Goal: Complete application form

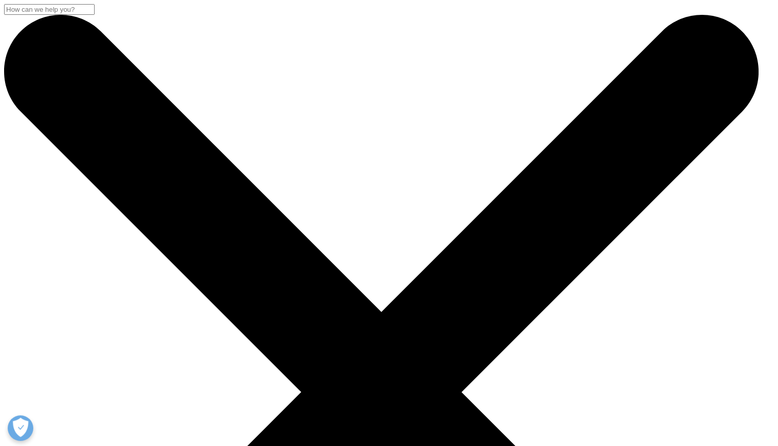
scroll to position [256, 0]
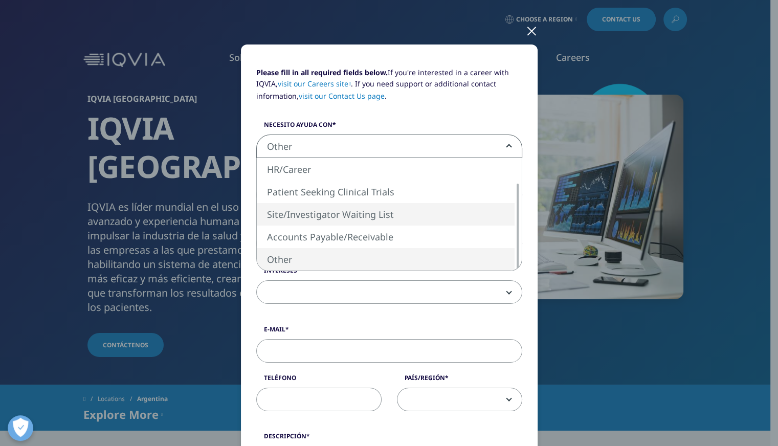
select select "Site Investigator Waiting List"
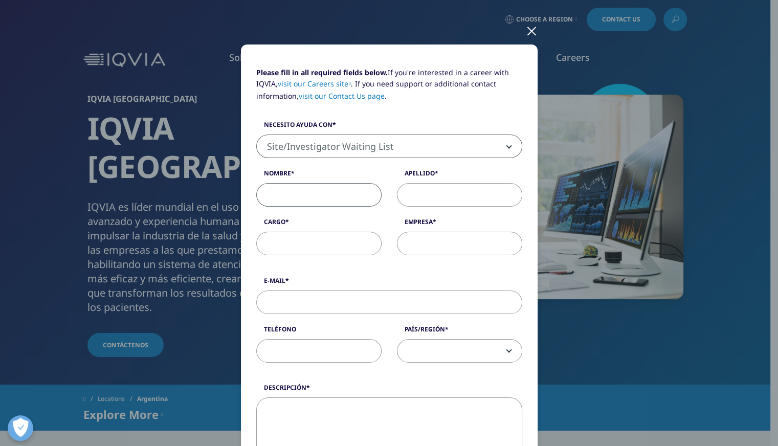
click at [310, 195] on input "Nombre" at bounding box center [318, 195] width 125 height 24
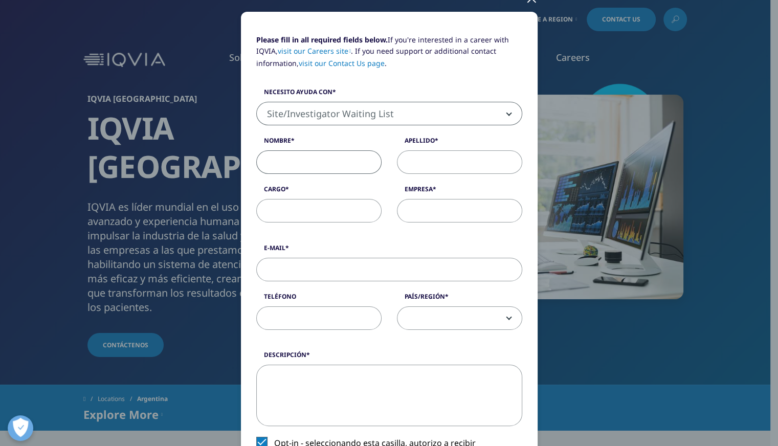
scroll to position [102, 0]
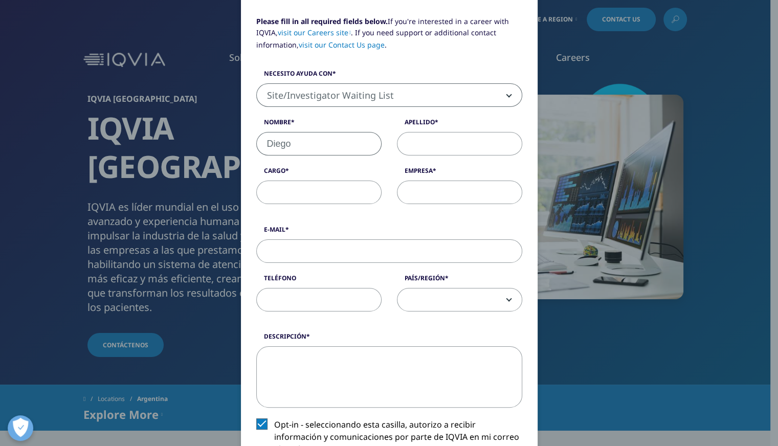
type input "Diego"
type input "[PERSON_NAME]"
click at [310, 195] on input "Cargo" at bounding box center [318, 193] width 125 height 24
type input "Coordinador"
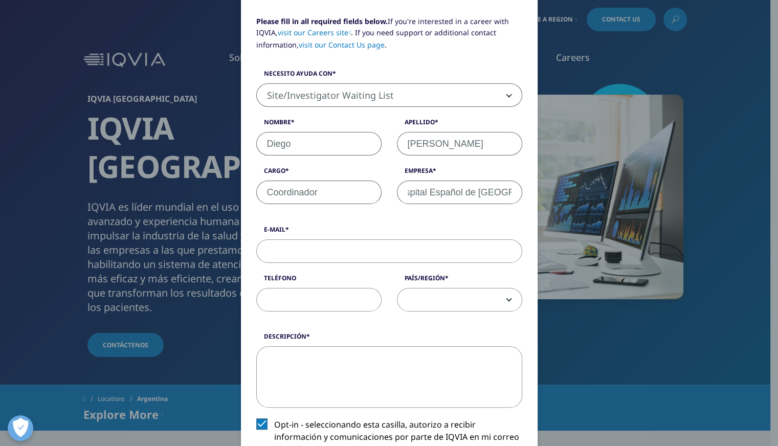
type input "Hospital Español de [GEOGRAPHIC_DATA]"
click at [323, 195] on input "Coordinador" at bounding box center [318, 193] width 125 height 24
type input "Coordinador Área de Investigación"
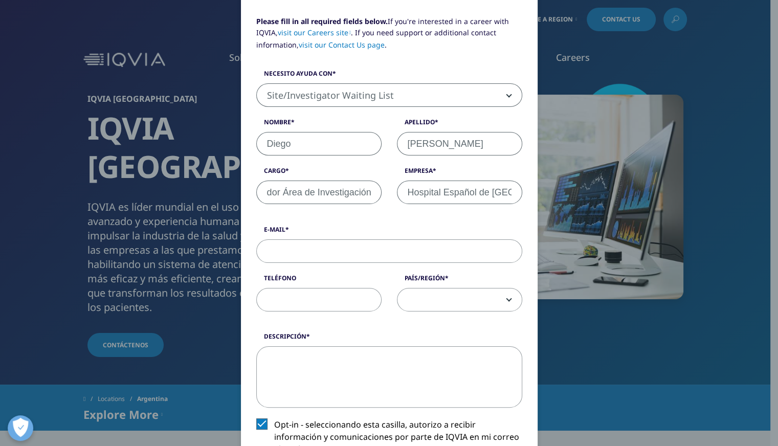
click at [324, 254] on input "E-Mail" at bounding box center [389, 251] width 266 height 24
type input "[EMAIL_ADDRESS][DOMAIN_NAME]"
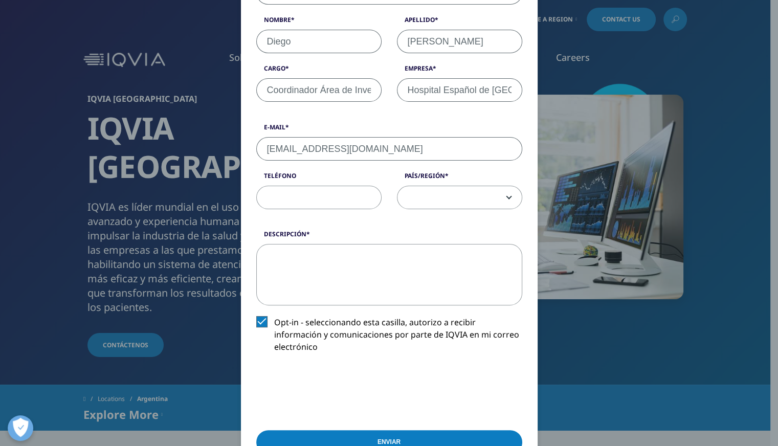
scroll to position [208, 0]
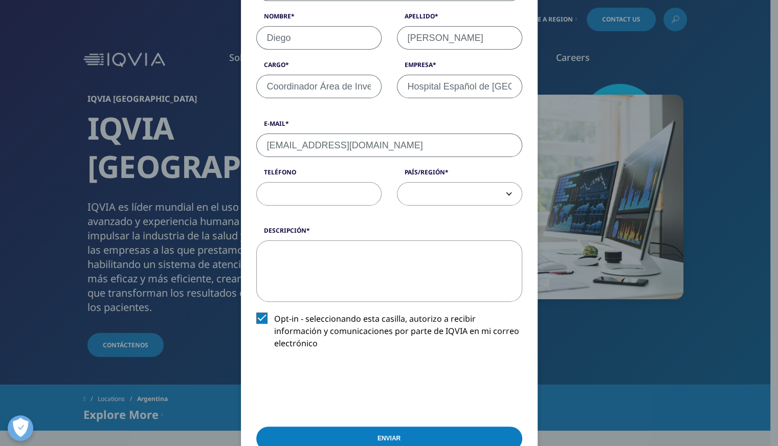
click at [338, 270] on textarea "Descripción" at bounding box center [389, 270] width 266 height 61
paste textarea "Loremipsu/do, Sit ametcons adipiscingel se Doeiusmo Tempori ut La Etdol magn al…"
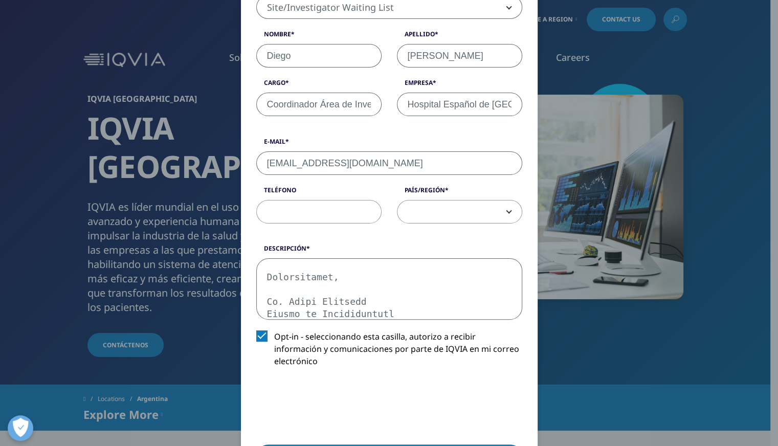
scroll to position [256, 0]
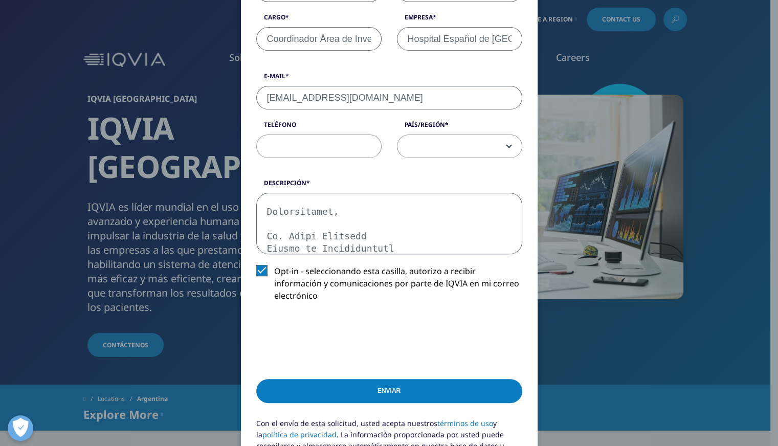
drag, startPoint x: 327, startPoint y: 217, endPoint x: 248, endPoint y: 171, distance: 91.5
click at [248, 171] on div "Please fill in all required fields below. If you're interested in a career with…" at bounding box center [389, 180] width 297 height 680
click at [383, 232] on textarea "Descripción" at bounding box center [389, 223] width 266 height 61
drag, startPoint x: 305, startPoint y: 243, endPoint x: 209, endPoint y: 172, distance: 119.0
click at [209, 172] on div "Please fill in all required fields below. If you're interested in a career with…" at bounding box center [389, 188] width 604 height 888
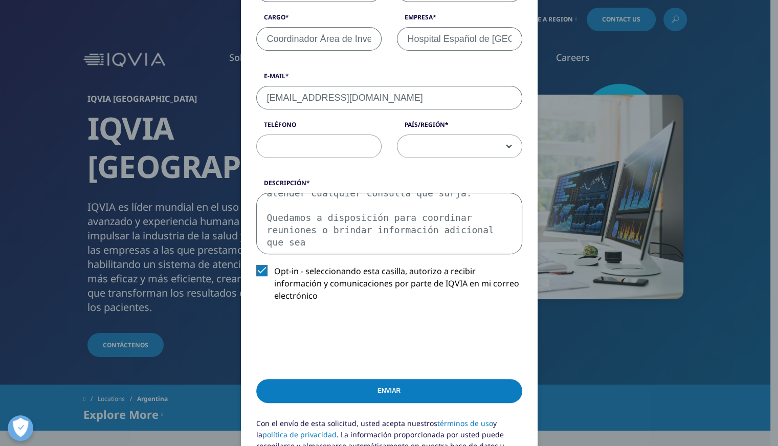
scroll to position [263, 0]
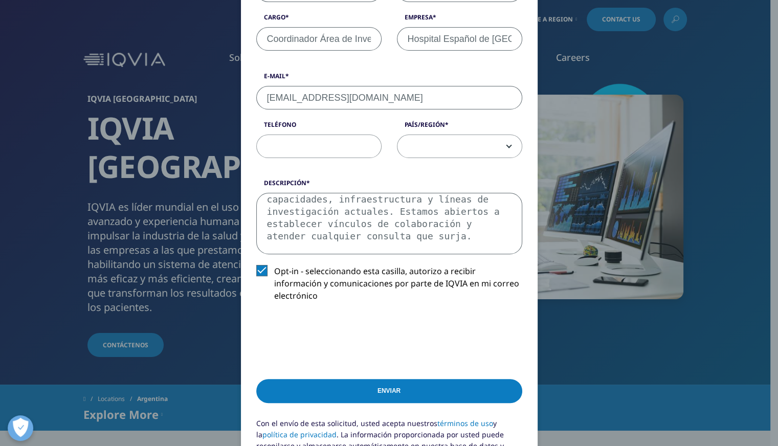
drag, startPoint x: 467, startPoint y: 247, endPoint x: 157, endPoint y: 156, distance: 323.3
click at [157, 156] on div "Please fill in all required fields below. If you're interested in a career with…" at bounding box center [389, 188] width 604 height 888
click at [405, 236] on textarea "Estimados/as, Nos complace presentarles el Hospital Español de [GEOGRAPHIC_DATA…" at bounding box center [389, 223] width 266 height 61
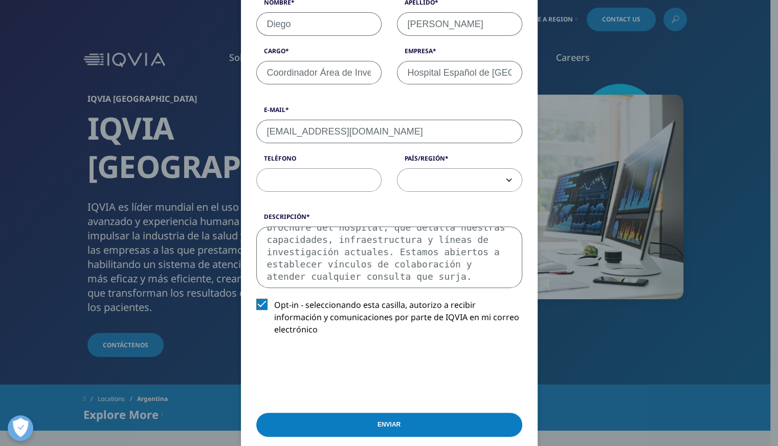
scroll to position [205, 0]
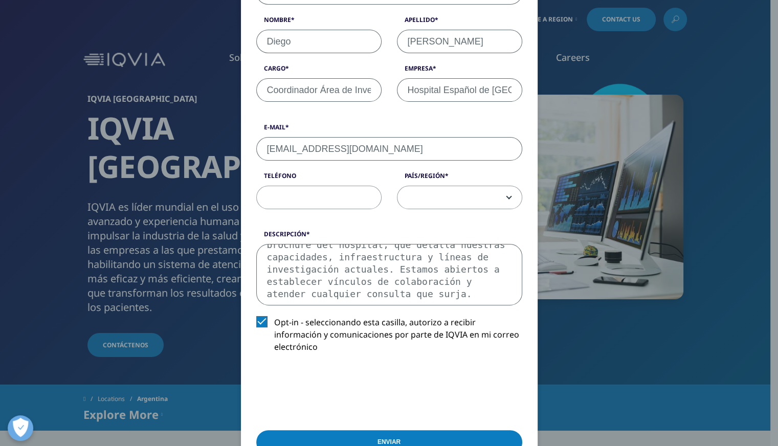
click at [326, 280] on textarea "Estimados/as, Nos complace presentarles el Hospital Español de [GEOGRAPHIC_DATA…" at bounding box center [389, 274] width 266 height 61
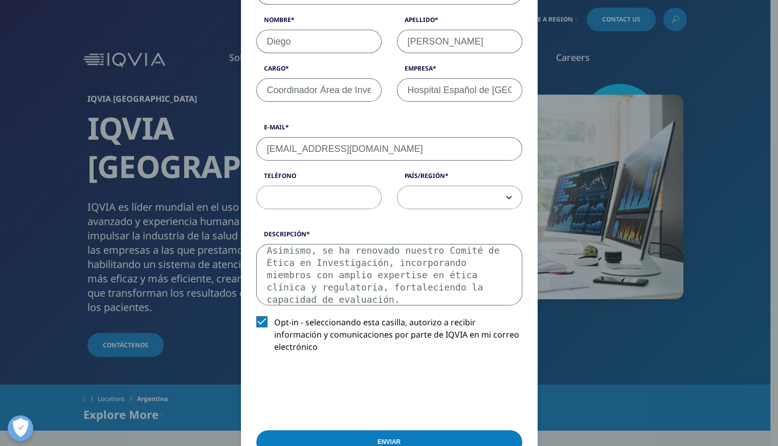
scroll to position [177, 0]
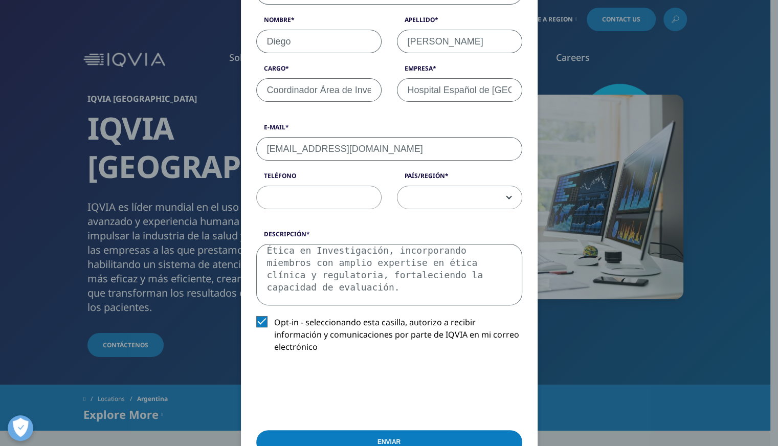
click at [323, 279] on textarea "Estimados/as, Nos complace presentarles el Hospital Español de [GEOGRAPHIC_DATA…" at bounding box center [389, 274] width 266 height 61
click at [366, 288] on textarea "Estimados/as, Nos complace presentarles el Hospital Español de [GEOGRAPHIC_DATA…" at bounding box center [389, 274] width 266 height 61
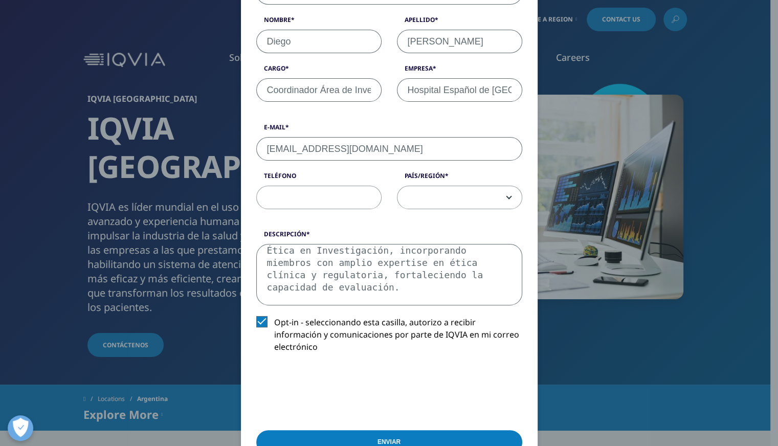
click at [366, 288] on textarea "Estimados/as, Nos complace presentarles el Hospital Español de [GEOGRAPHIC_DATA…" at bounding box center [389, 274] width 266 height 61
type textarea "Estimados/as, Nos complace presentarles el Hospital Español de [GEOGRAPHIC_DATA…"
drag, startPoint x: 319, startPoint y: 260, endPoint x: 246, endPoint y: 168, distance: 117.9
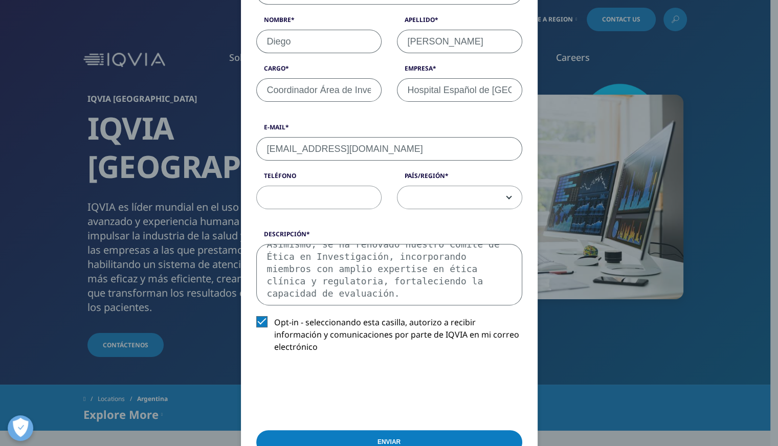
click at [256, 168] on form "Please fill in all required fields below. If you're interested in a career with…" at bounding box center [389, 235] width 266 height 642
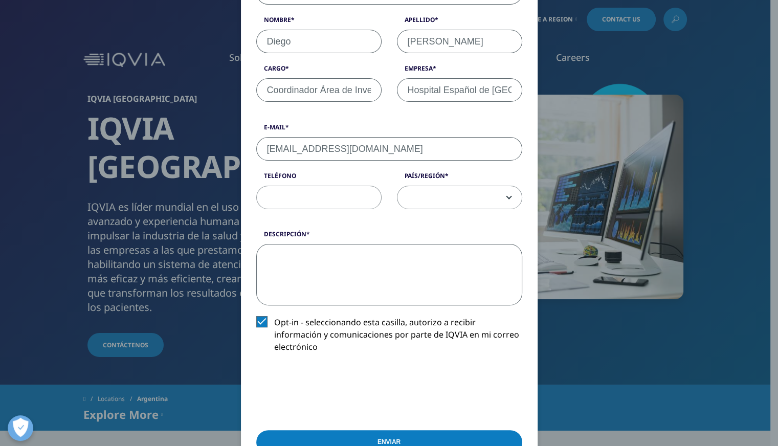
scroll to position [0, 0]
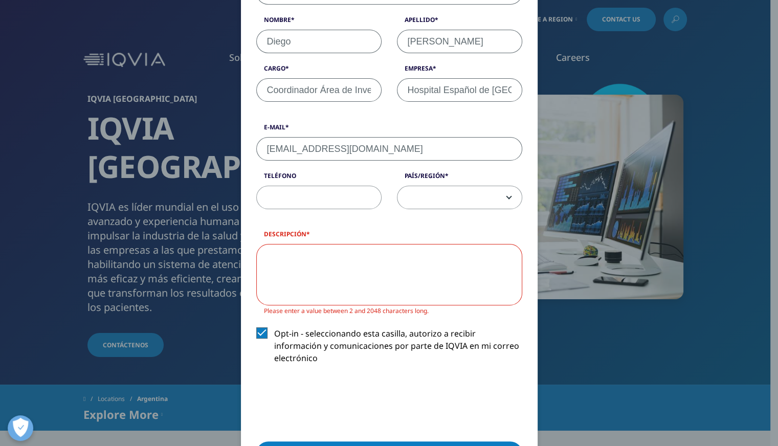
paste textarea "Loremipsu/do, Sit ametcons adipiscingel se Doeiusmo Tempori ut La Etdol magn al…"
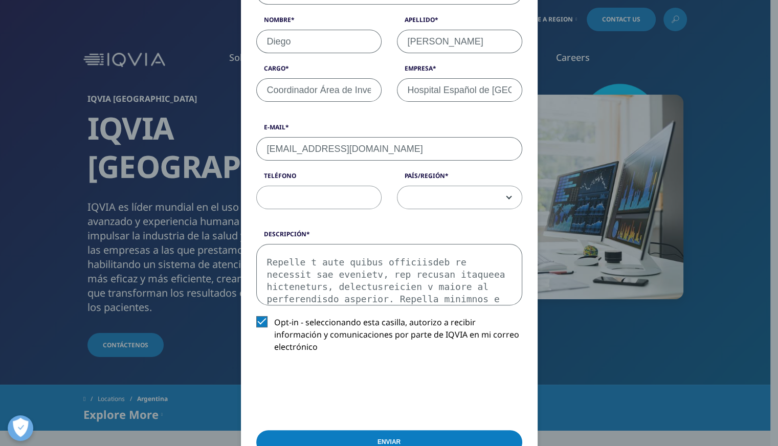
scroll to position [202, 0]
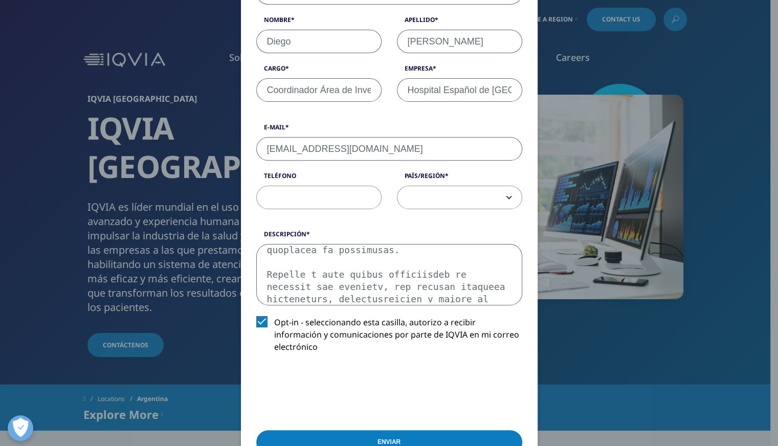
type textarea "Loremipsu/do, Sit ametcons adipiscingel se Doeiusmo Tempori ut La Etdol magn al…"
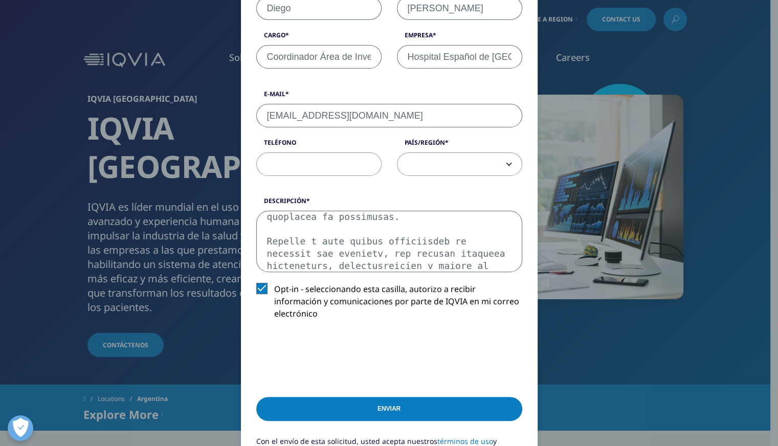
scroll to position [256, 0]
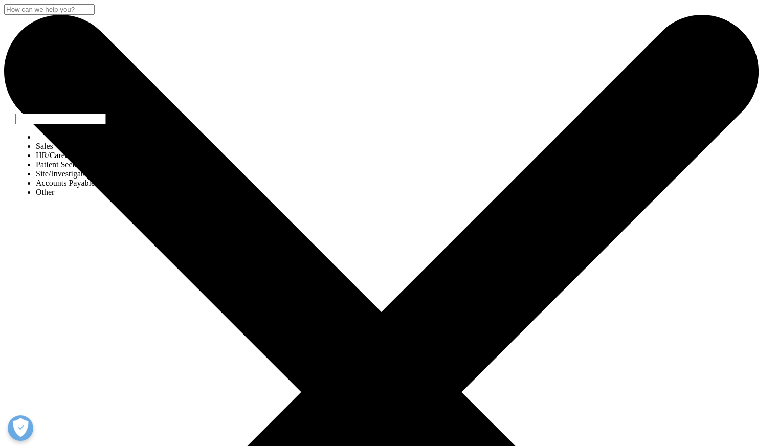
select select "Site Investigator Waiting List"
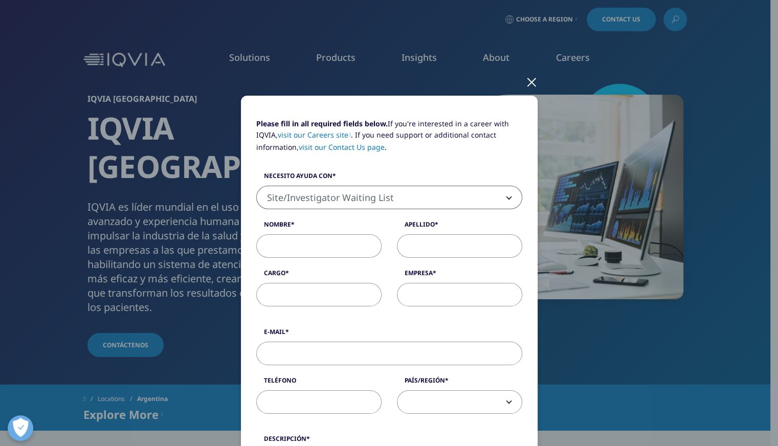
click at [340, 241] on input "Nombre" at bounding box center [318, 246] width 125 height 24
type input "Diego"
type input "B"
type input "[PERSON_NAME]"
click at [302, 293] on input "Cargo" at bounding box center [318, 295] width 125 height 24
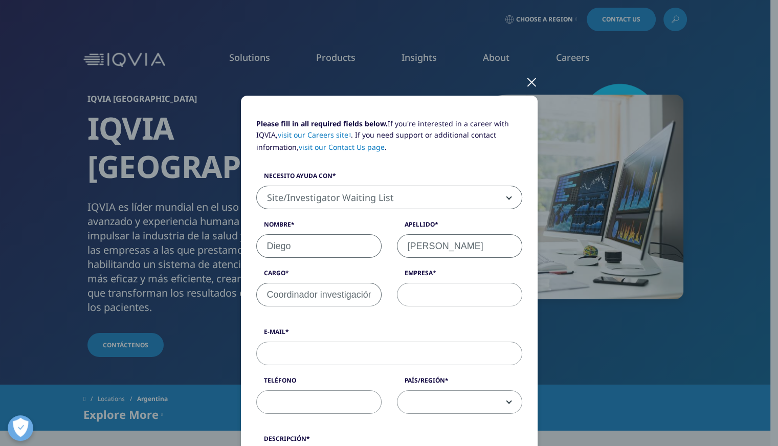
scroll to position [0, 2]
type input "Coordinador investigación"
type input "Hospital Español de [GEOGRAPHIC_DATA]"
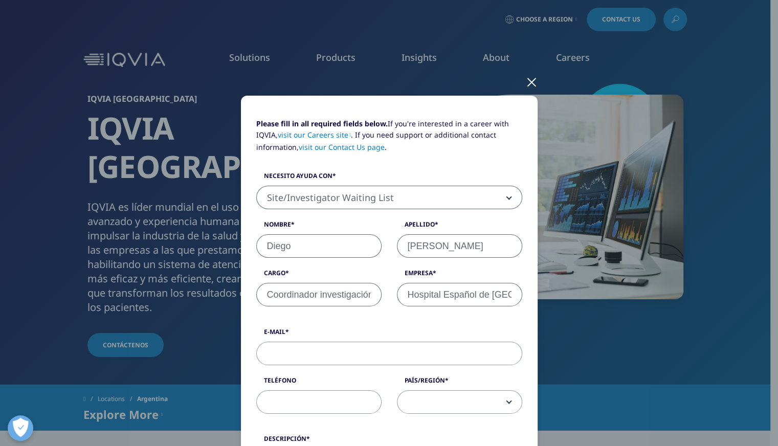
click at [317, 348] on input "E-Mail" at bounding box center [389, 354] width 266 height 24
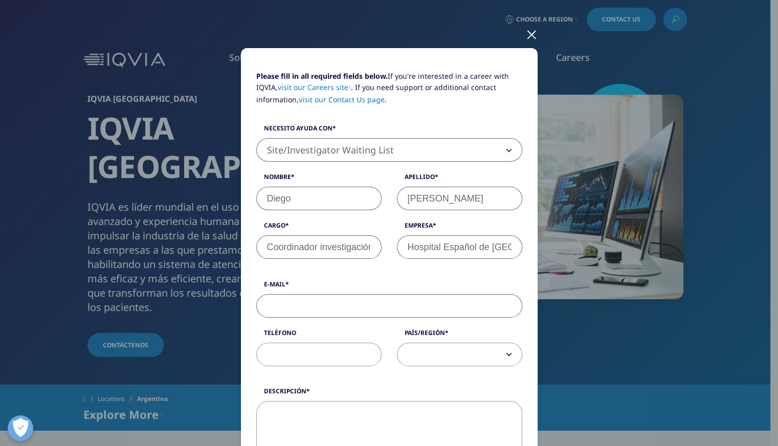
scroll to position [154, 0]
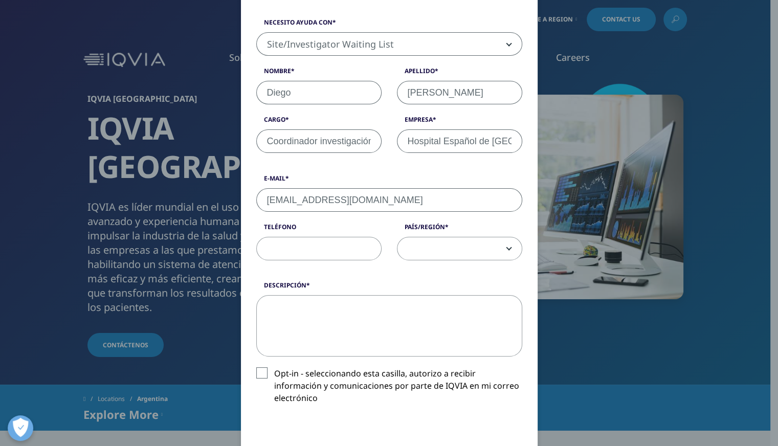
type input "[EMAIL_ADDRESS][DOMAIN_NAME]"
click at [434, 246] on span at bounding box center [460, 249] width 124 height 24
select select "Argentina"
click at [323, 313] on textarea "Descripción" at bounding box center [389, 325] width 266 height 61
paste textarea "Loremipsu/do, Sit ametcons adipiscingel se Doeiusmo Tempori ut La Etdol magn al…"
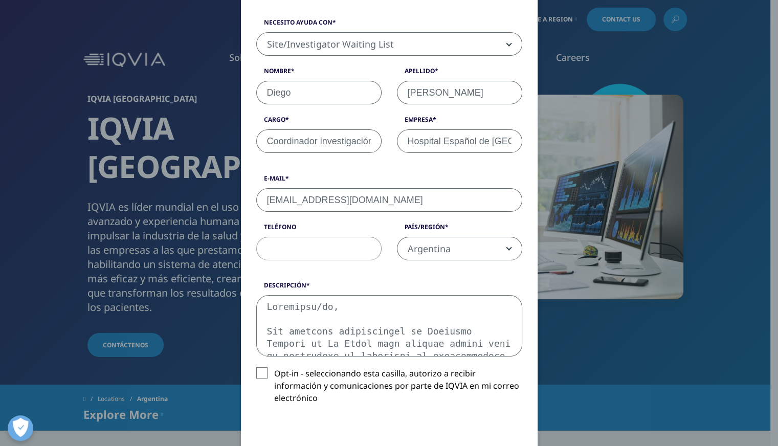
scroll to position [349, 0]
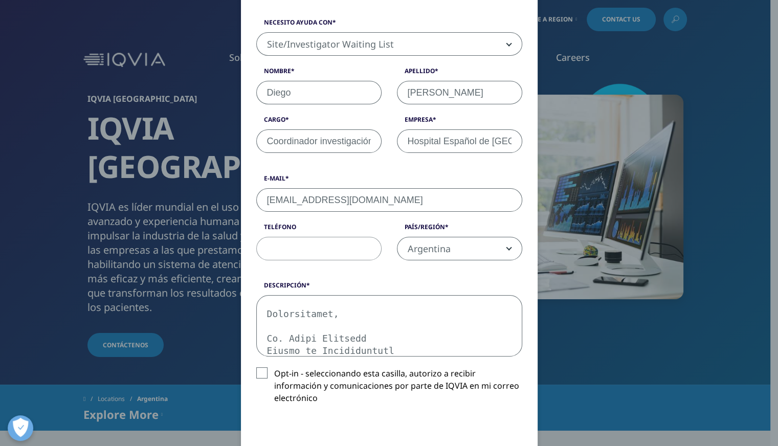
drag, startPoint x: 423, startPoint y: 347, endPoint x: 391, endPoint y: 346, distance: 32.3
click at [391, 346] on textarea "Descripción" at bounding box center [389, 325] width 266 height 61
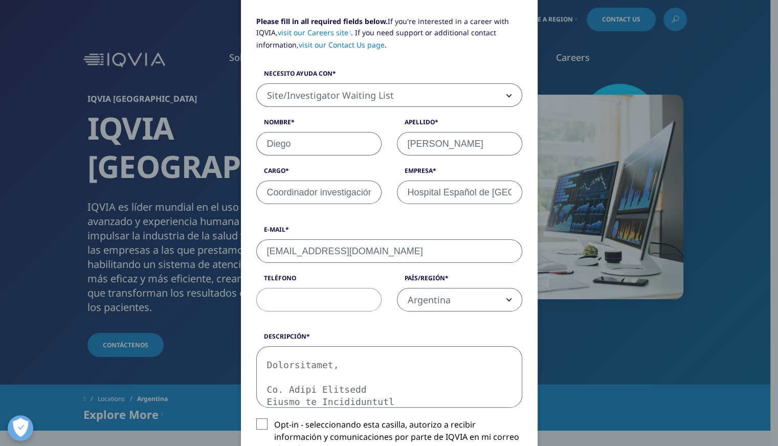
click at [346, 389] on textarea "Descripción" at bounding box center [389, 376] width 266 height 61
click at [311, 361] on textarea "Descripción" at bounding box center [389, 376] width 266 height 61
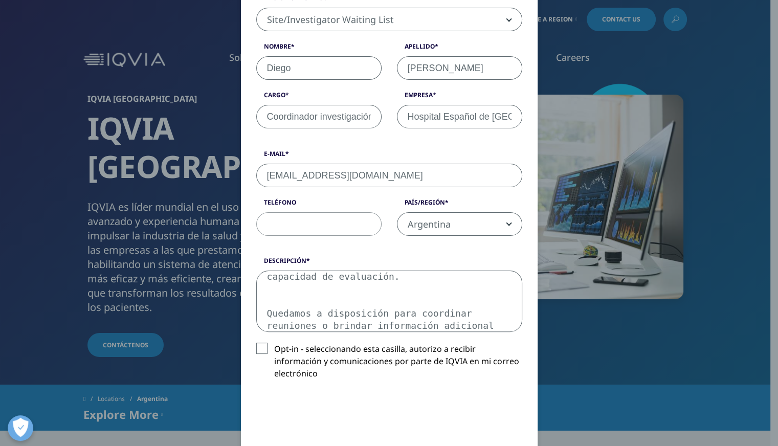
scroll to position [205, 0]
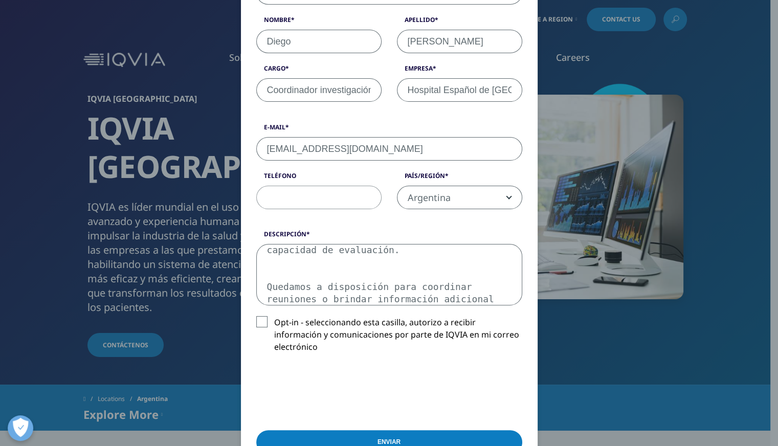
type textarea "Estimados/as, Nos complace presentarles el Hospital Español de La Plata como es…"
click at [258, 319] on label "Opt-in - seleccionando esta casilla, autorizo a recibir información y comunicac…" at bounding box center [389, 337] width 266 height 42
click at [274, 316] on input "Opt-in - seleccionando esta casilla, autorizo a recibir información y comunicac…" at bounding box center [274, 316] width 0 height 0
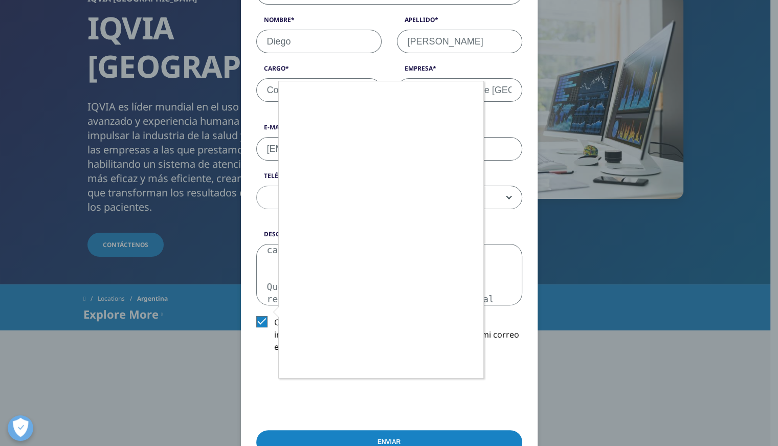
scroll to position [102, 0]
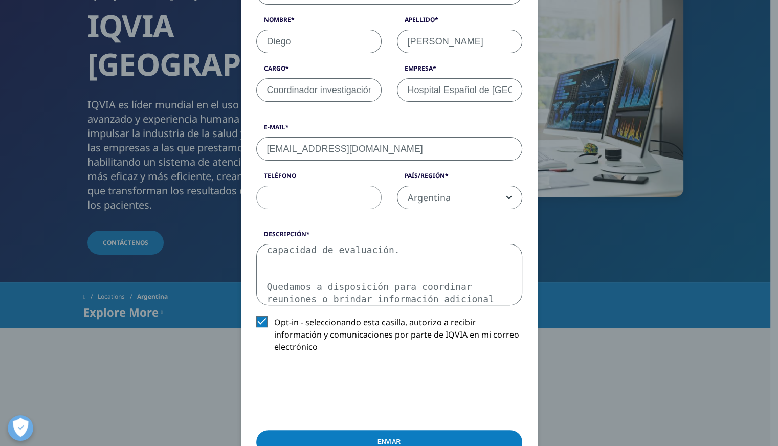
click at [373, 430] on input "Enviar" at bounding box center [389, 442] width 266 height 24
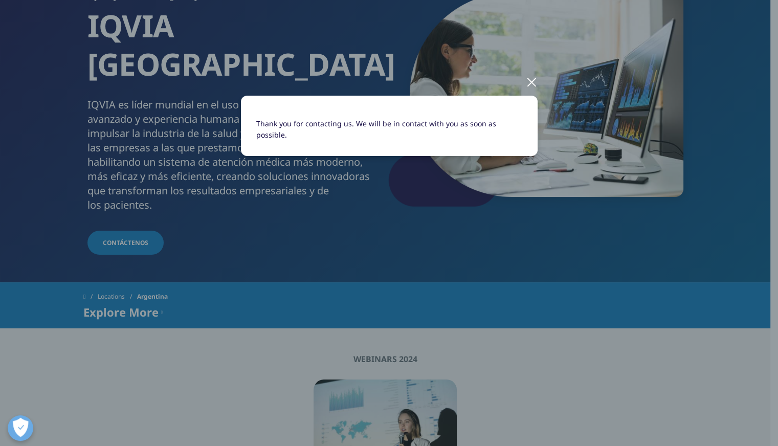
scroll to position [0, 0]
